Goal: Find specific page/section: Find specific page/section

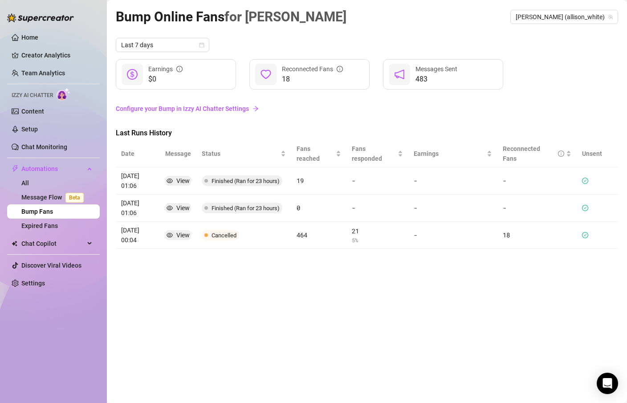
click at [49, 82] on ul "Home Creator Analytics Team Analytics Izzy AI Chatter Content Setup Chat Monito…" at bounding box center [53, 160] width 93 height 267
click at [52, 72] on link "Team Analytics" at bounding box center [43, 72] width 44 height 7
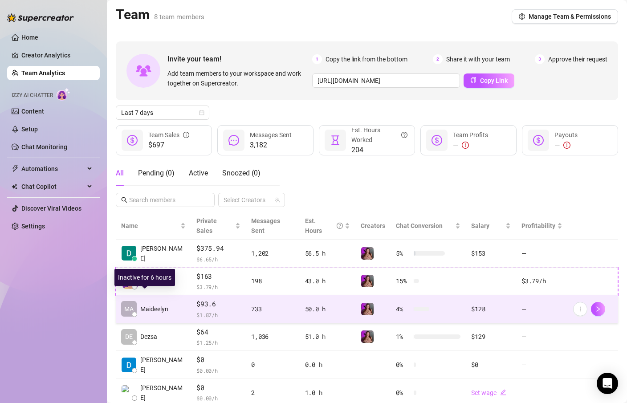
click at [166, 304] on span "Maideelyn" at bounding box center [154, 309] width 28 height 10
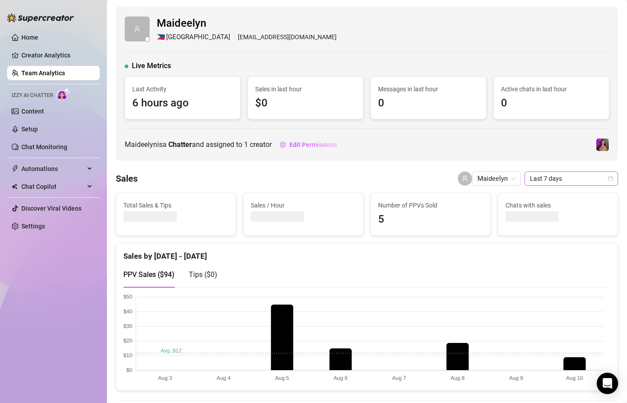
click at [558, 181] on span "Last 7 days" at bounding box center [571, 178] width 83 height 13
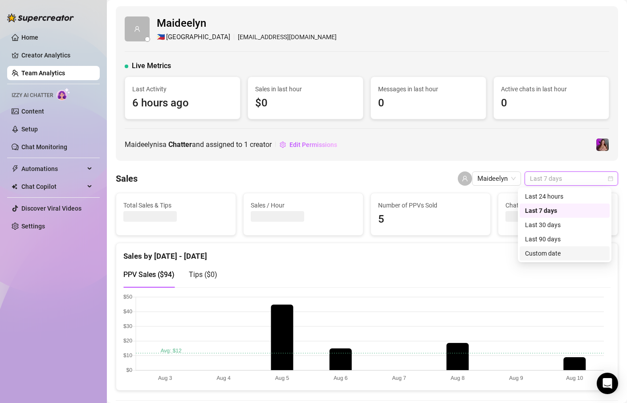
click at [558, 251] on div "Custom date" at bounding box center [564, 253] width 79 height 10
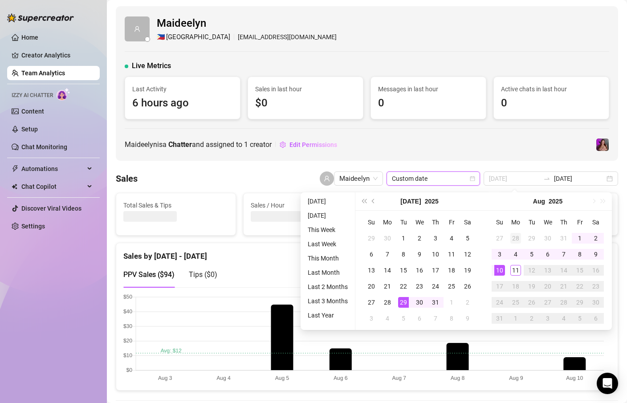
type input "[DATE]"
click at [513, 233] on div "28" at bounding box center [515, 238] width 11 height 11
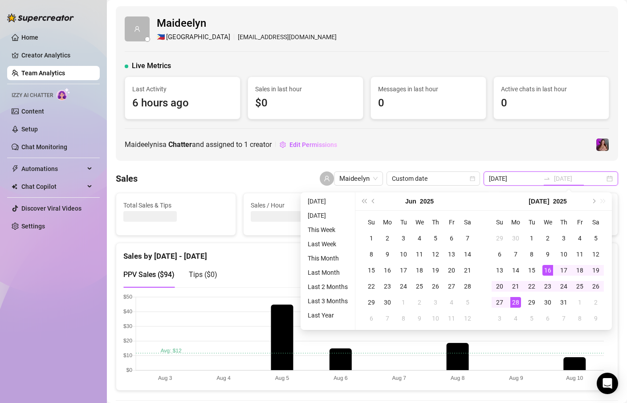
type input "[DATE]"
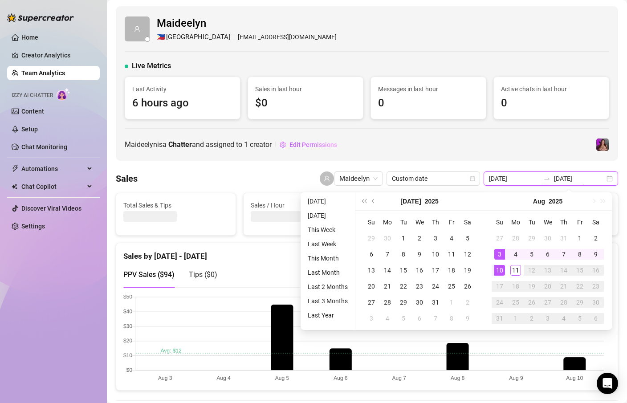
click at [522, 181] on input "[DATE]" at bounding box center [514, 179] width 51 height 10
type input "[DATE]"
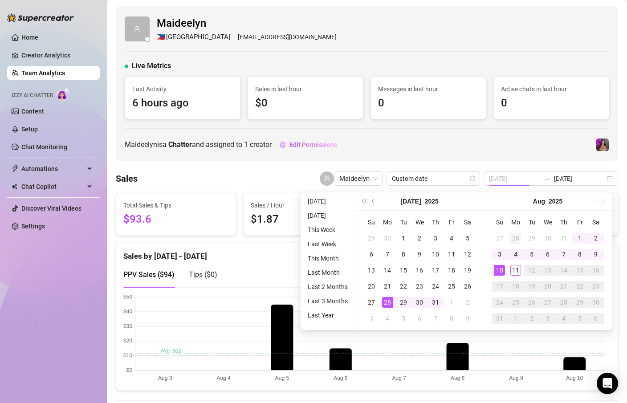
click at [517, 234] on div "28" at bounding box center [515, 238] width 11 height 11
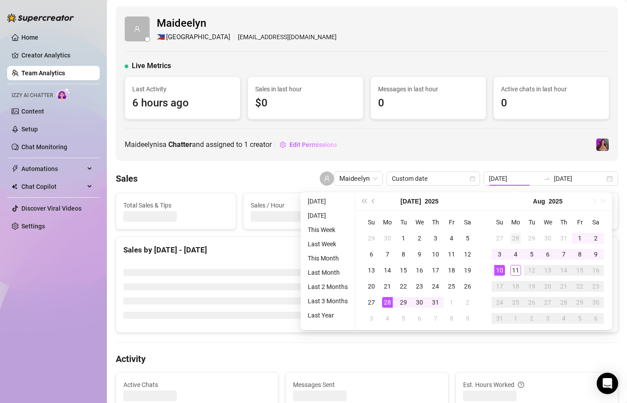
type input "[DATE]"
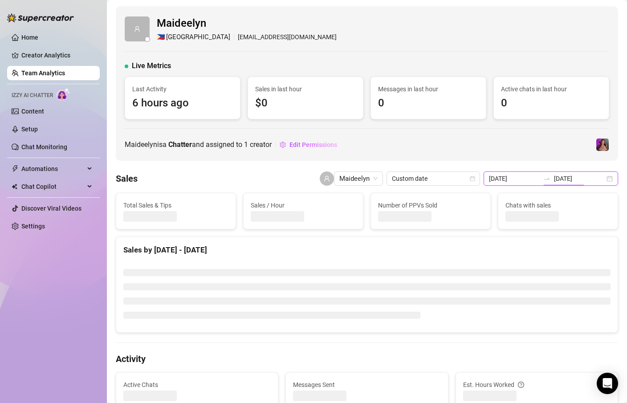
click at [575, 182] on input "[DATE]" at bounding box center [579, 179] width 51 height 10
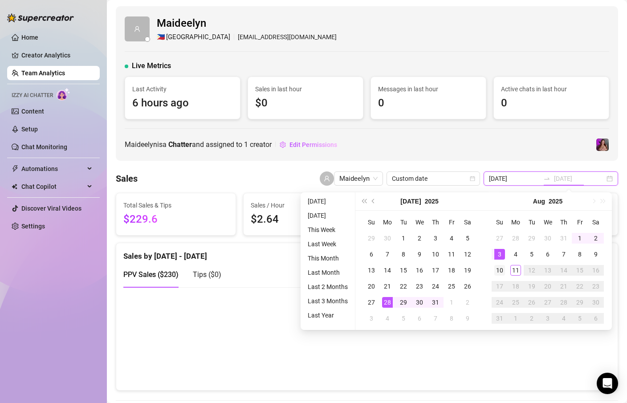
type input "[DATE]"
click at [500, 265] on div "10" at bounding box center [499, 270] width 11 height 11
type input "[DATE]"
click at [550, 146] on div "Maideelyn is a Chatter and assigned to 1 creator Edit Permissions" at bounding box center [367, 145] width 484 height 14
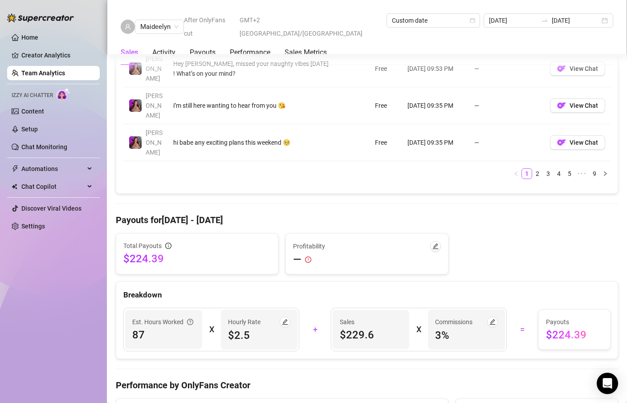
scroll to position [943, 0]
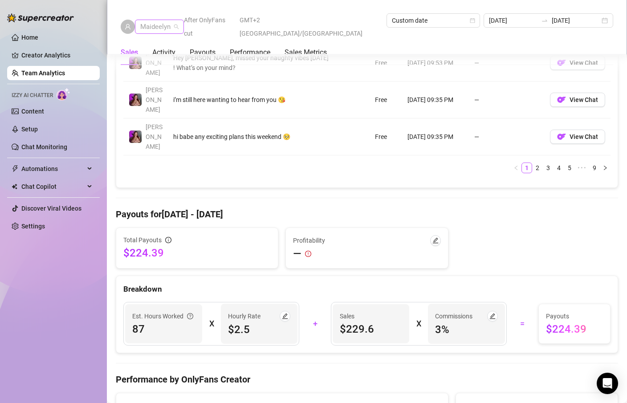
click at [179, 20] on div "Maideelyn" at bounding box center [159, 27] width 49 height 14
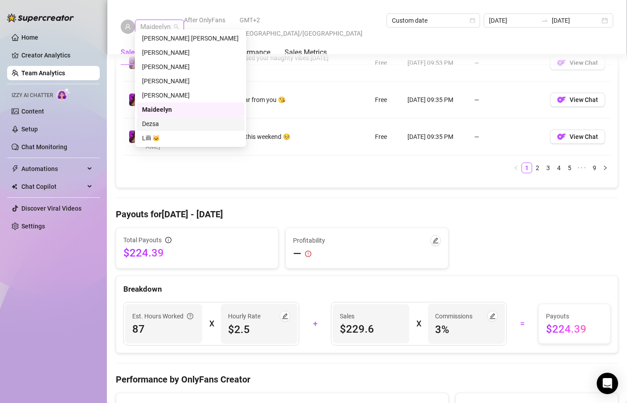
click at [166, 120] on div "Dezsa" at bounding box center [190, 124] width 97 height 10
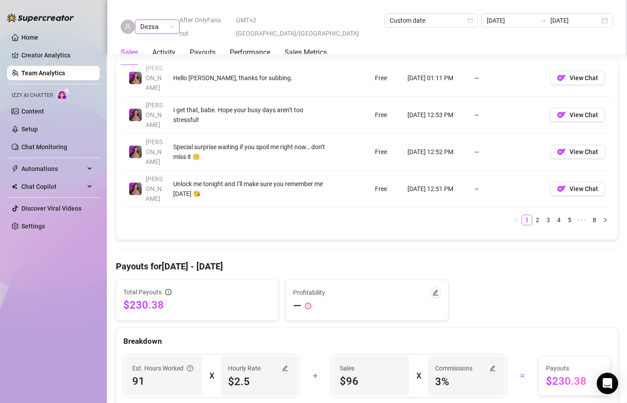
scroll to position [902, 0]
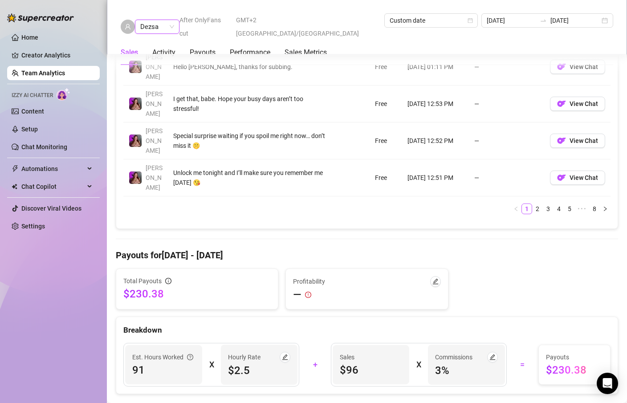
click at [162, 20] on span "Dezsa" at bounding box center [157, 26] width 34 height 13
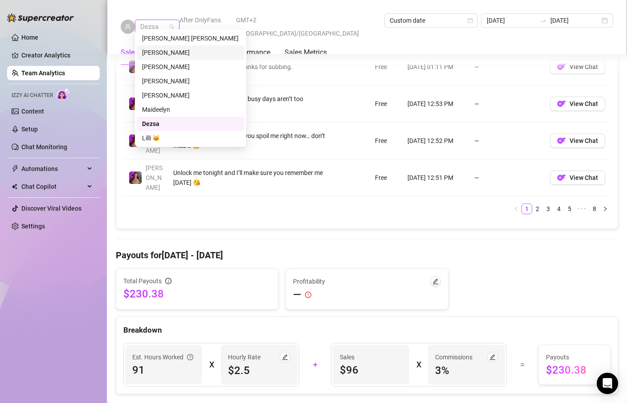
click at [165, 50] on div "[PERSON_NAME]" at bounding box center [190, 53] width 97 height 10
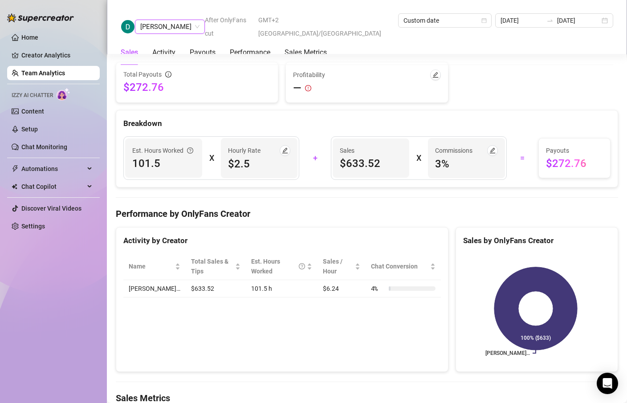
scroll to position [1103, 0]
